Goal: Task Accomplishment & Management: Manage account settings

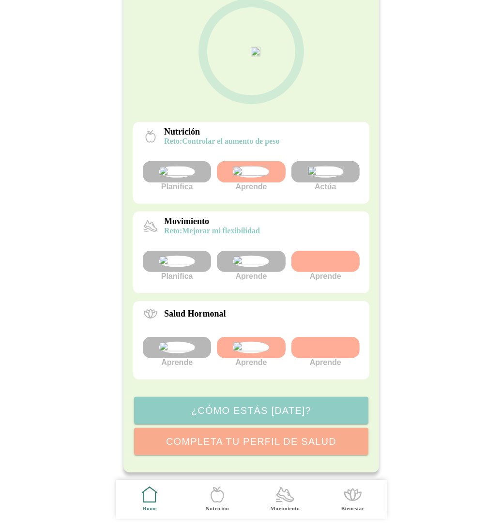
scroll to position [164, 0]
click at [183, 342] on img at bounding box center [177, 348] width 36 height 12
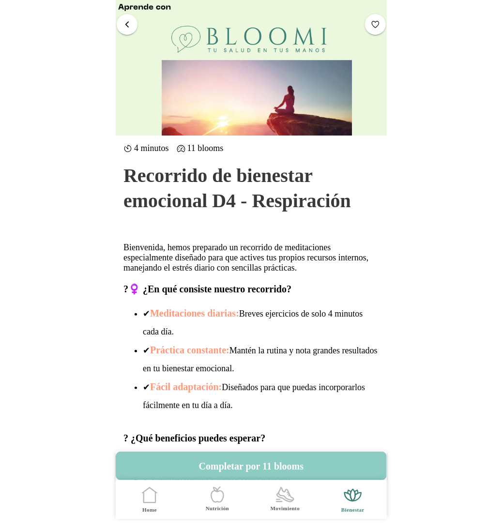
click at [134, 30] on button "button" at bounding box center [127, 24] width 21 height 21
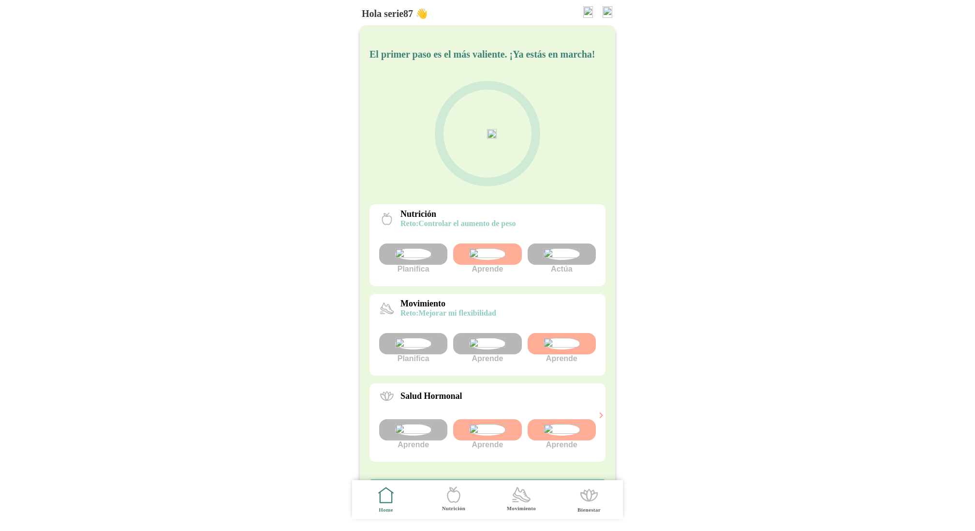
click at [501, 74] on body "Hola serie87 👋 El primer paso es el más valiente. ¡Ya estás en marcha! Nutrició…" at bounding box center [487, 265] width 975 height 531
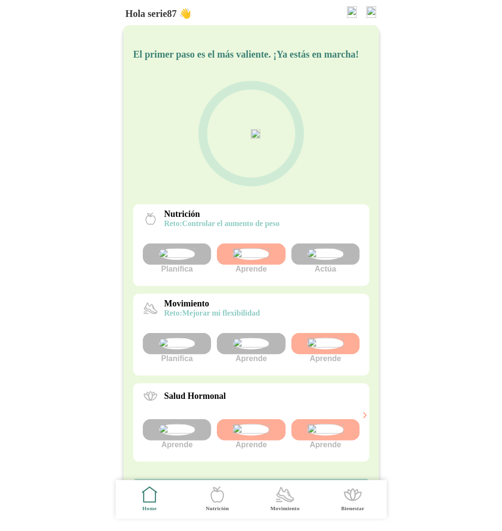
click at [369, 11] on img at bounding box center [371, 12] width 10 height 12
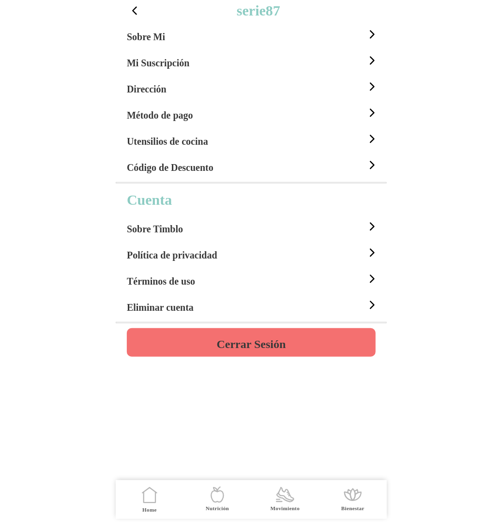
click at [273, 344] on h4 "Cerrar Sesión" at bounding box center [250, 344] width 69 height 12
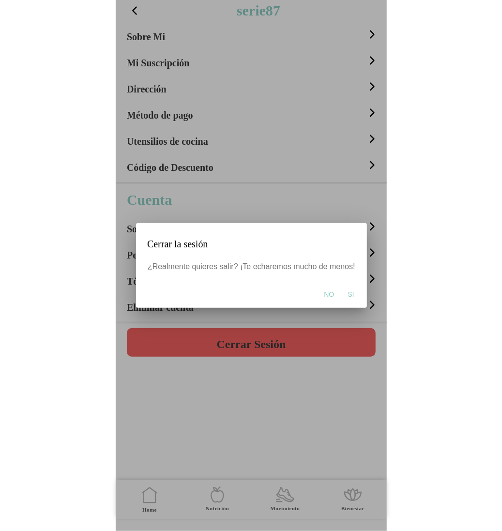
click at [348, 291] on span "Si" at bounding box center [350, 294] width 6 height 10
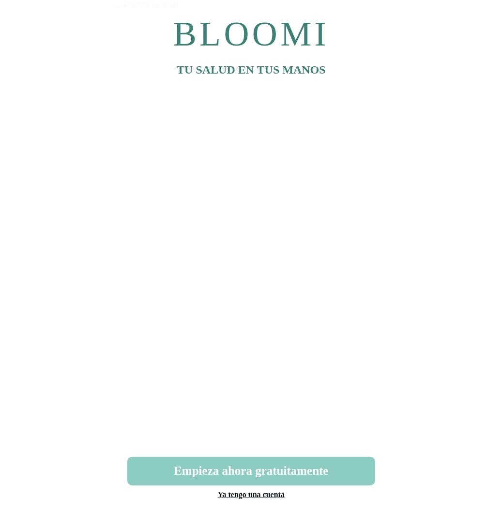
click at [268, 492] on link "Ya tengo una cuenta" at bounding box center [250, 494] width 67 height 8
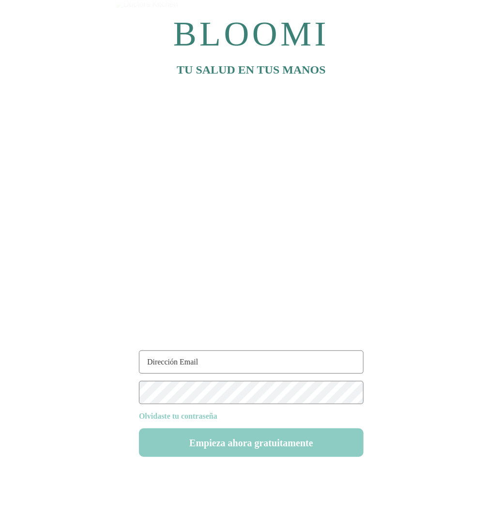
click at [165, 364] on input "text" at bounding box center [251, 361] width 224 height 23
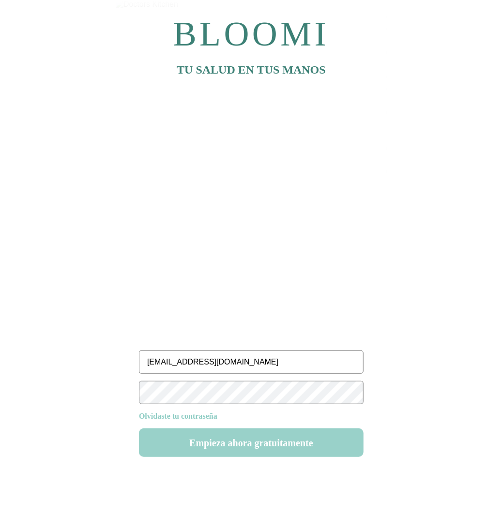
click at [262, 441] on button "Empieza ahora gratuitamente" at bounding box center [251, 442] width 224 height 29
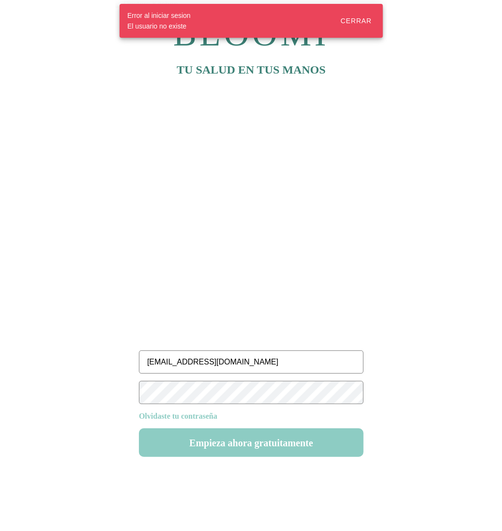
click at [169, 359] on input "series87@test.com" at bounding box center [251, 361] width 224 height 23
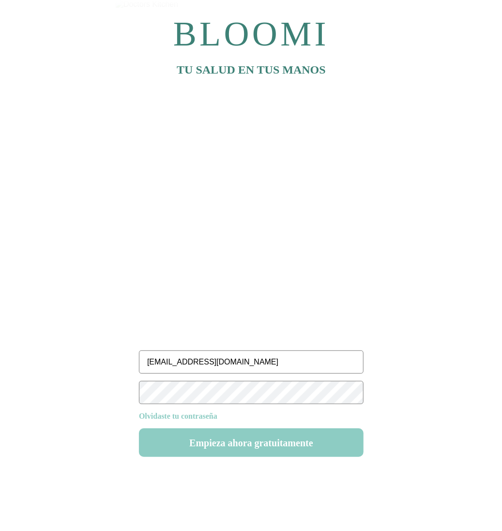
type input "serie87@test.com"
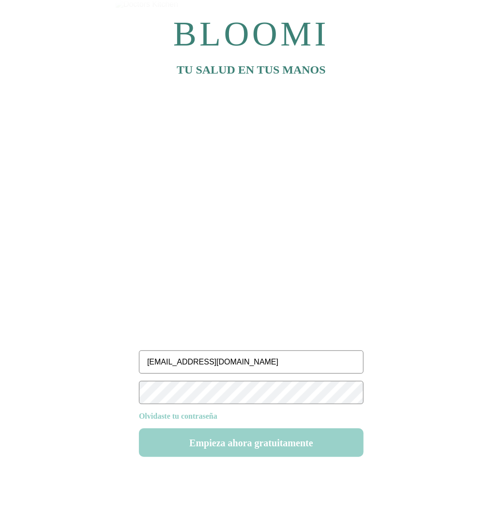
click at [254, 441] on button "Empieza ahora gratuitamente" at bounding box center [251, 442] width 224 height 29
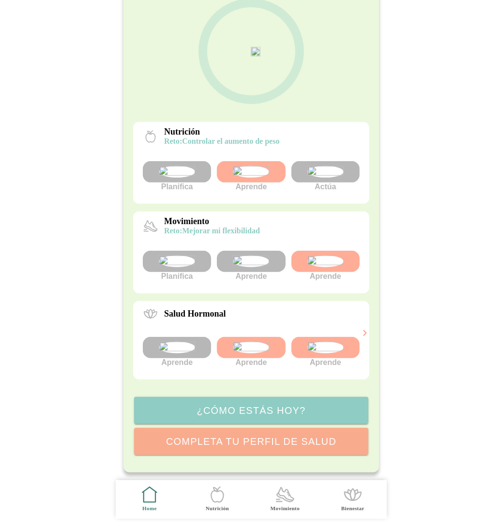
scroll to position [109, 0]
